Goal: Task Accomplishment & Management: Use online tool/utility

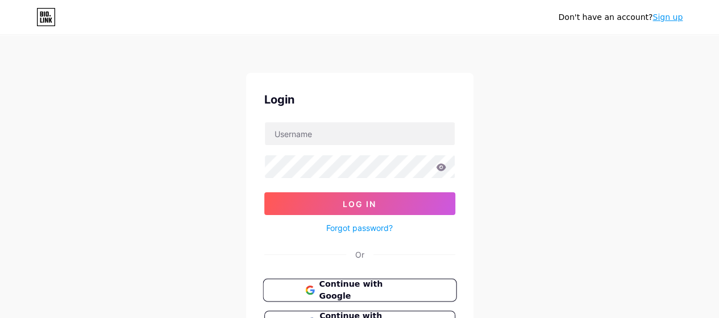
click at [344, 285] on span "Continue with Google" at bounding box center [366, 290] width 95 height 24
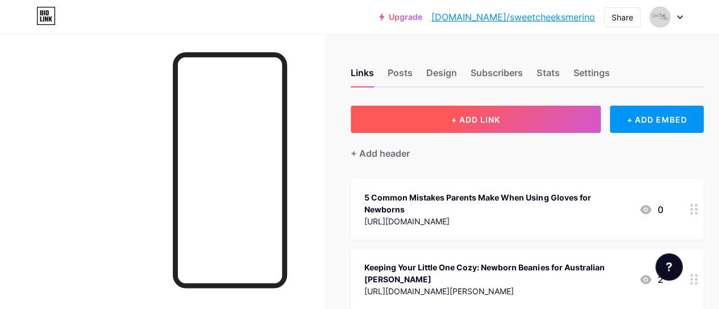
click at [461, 120] on span "+ ADD LINK" at bounding box center [475, 120] width 49 height 10
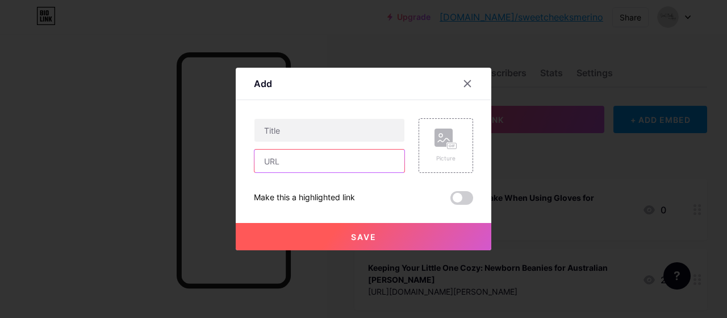
click at [289, 155] on input "text" at bounding box center [330, 160] width 150 height 23
paste input "[URL][DOMAIN_NAME]"
type input "[URL][DOMAIN_NAME]"
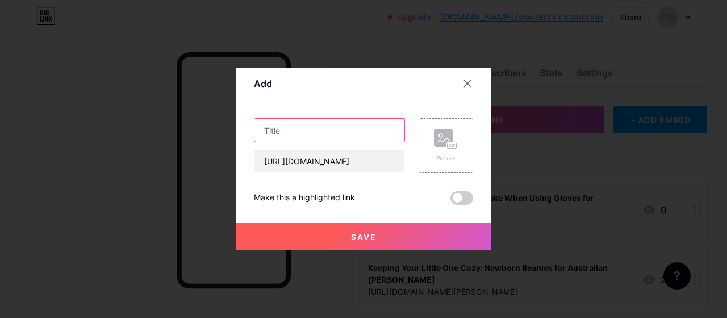
click at [302, 122] on input "text" at bounding box center [330, 130] width 150 height 23
paste input "How to Choose the Best Swaddle for Newborn Sleep: A Parent's Guide?"
type input "How to Choose the Best Swaddle for Newborn Sleep: A Parent's Guide?"
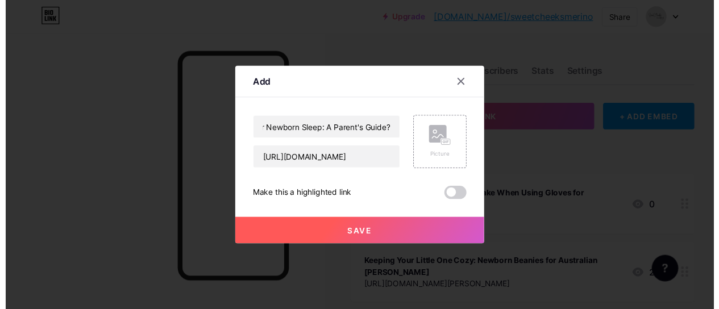
scroll to position [0, 0]
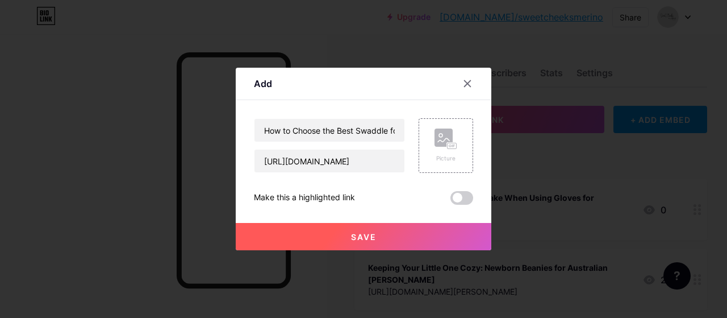
click at [440, 247] on button "Save" at bounding box center [364, 236] width 256 height 27
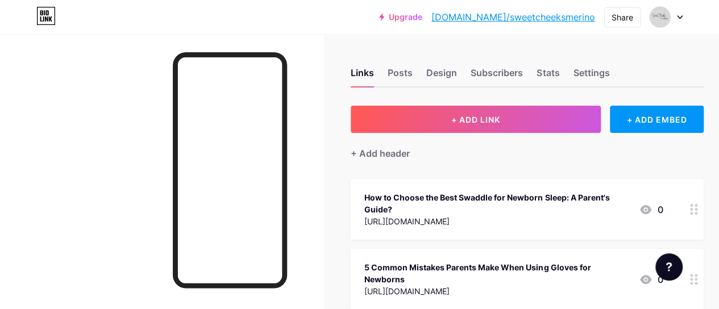
click at [502, 18] on link "[DOMAIN_NAME]/sweetcheeksmerino" at bounding box center [513, 17] width 164 height 14
